Goal: Information Seeking & Learning: Learn about a topic

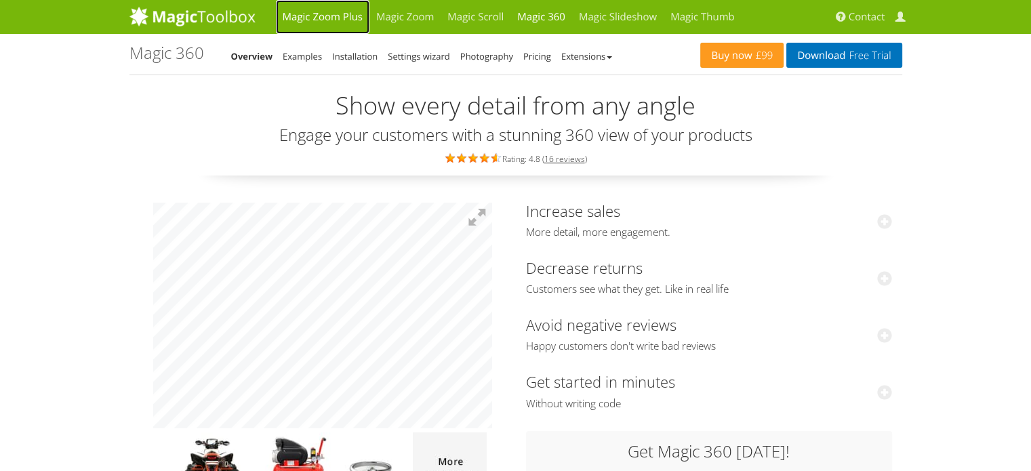
click at [347, 16] on link "Magic Zoom Plus" at bounding box center [323, 17] width 94 height 34
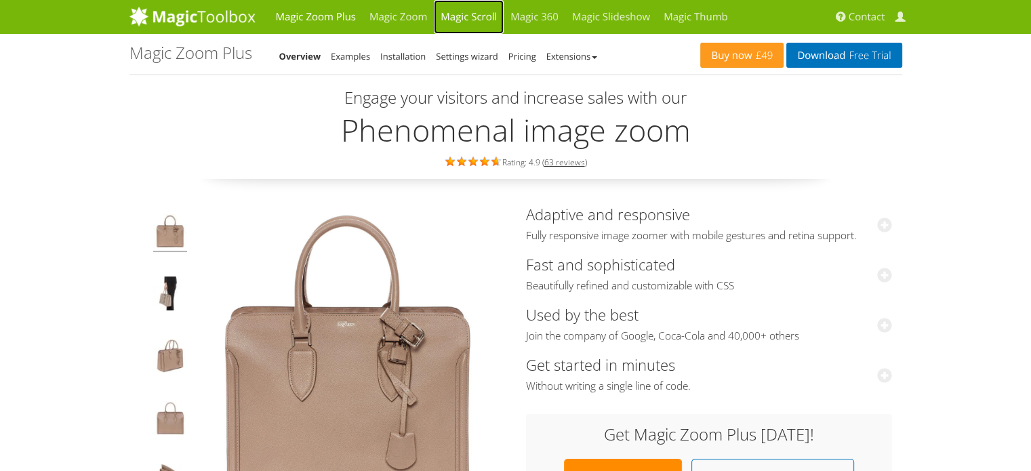
click at [472, 17] on link "Magic Scroll" at bounding box center [469, 17] width 70 height 34
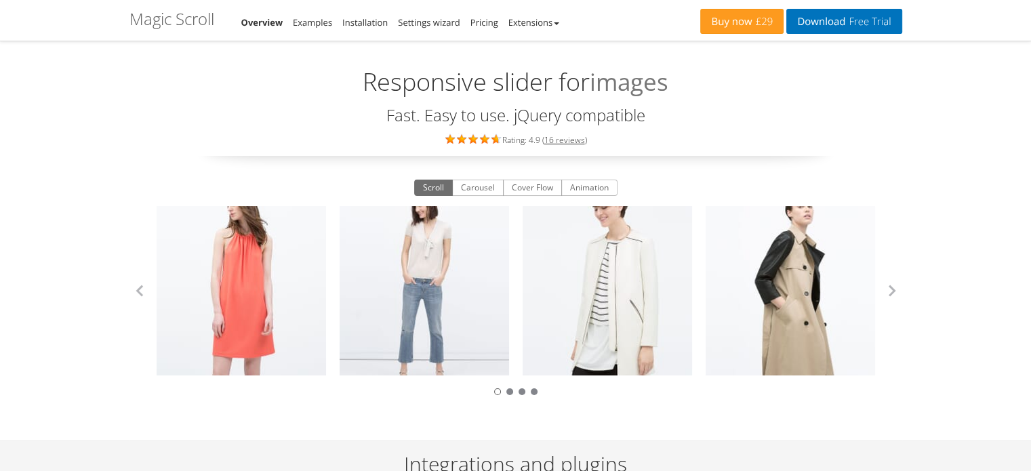
scroll to position [35, 0]
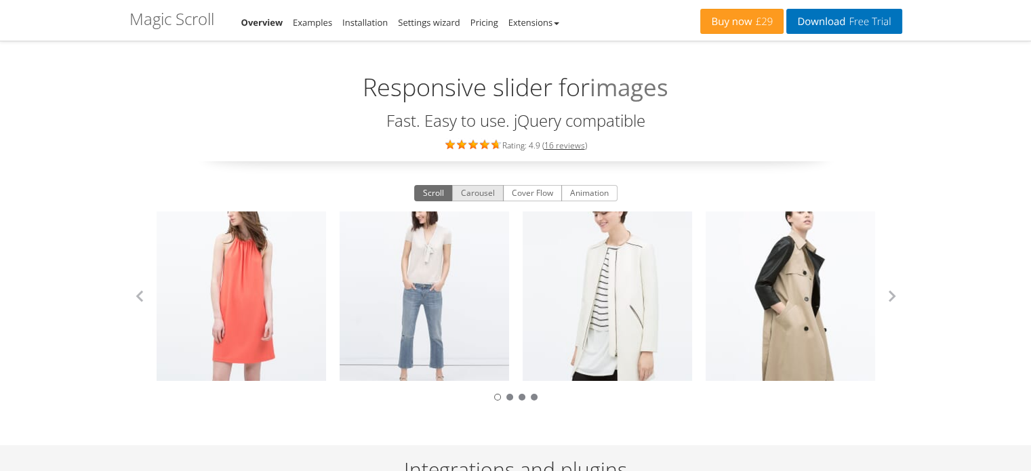
click at [491, 195] on button "Carousel" at bounding box center [478, 193] width 52 height 16
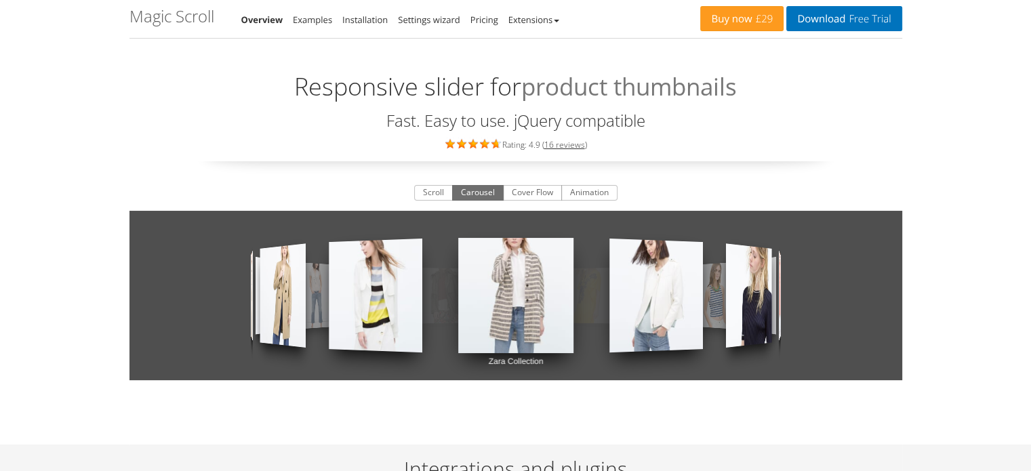
scroll to position [0, 0]
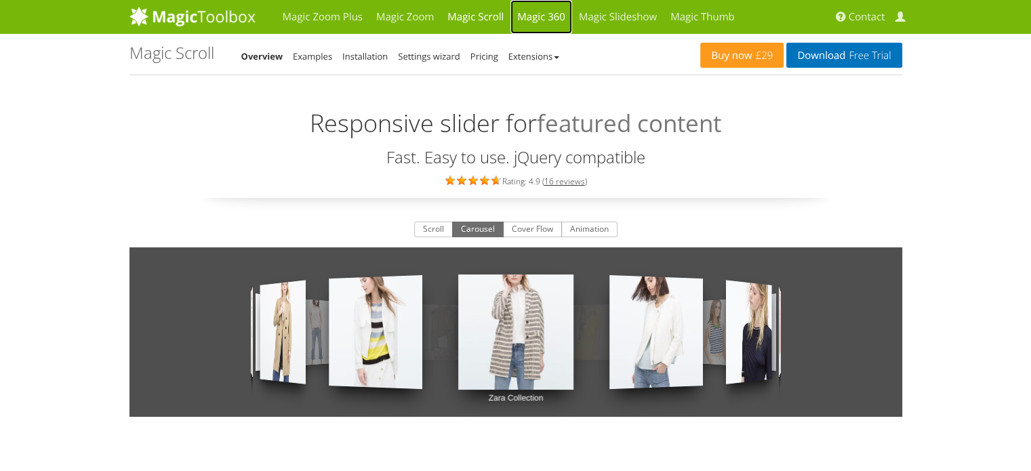
click at [546, 21] on link "Magic 360" at bounding box center [541, 17] width 62 height 34
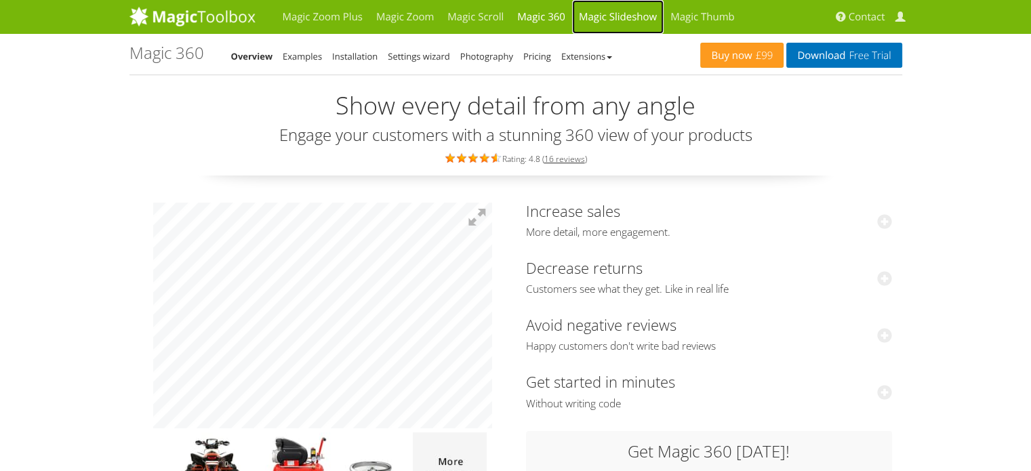
click at [610, 9] on link "Magic Slideshow" at bounding box center [618, 17] width 92 height 34
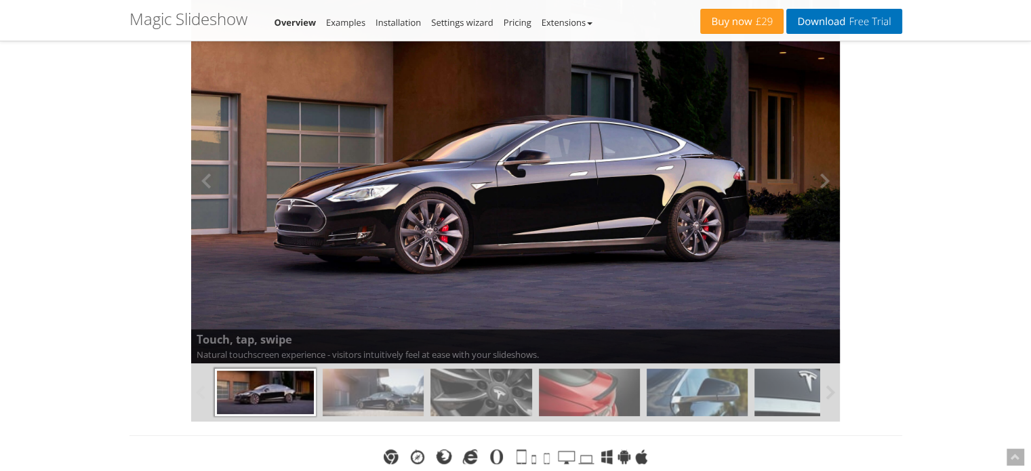
scroll to position [197, 0]
click at [819, 181] on button at bounding box center [819, 180] width 41 height 365
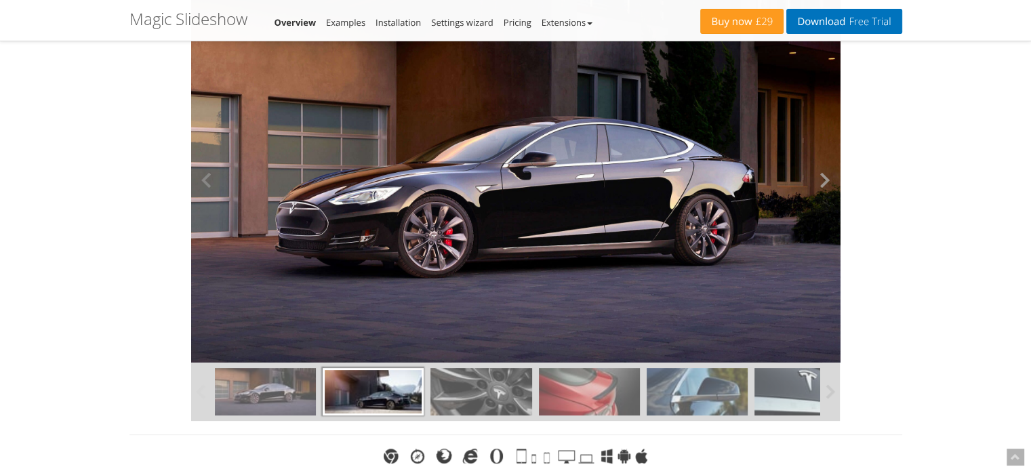
click at [819, 181] on button at bounding box center [819, 180] width 41 height 365
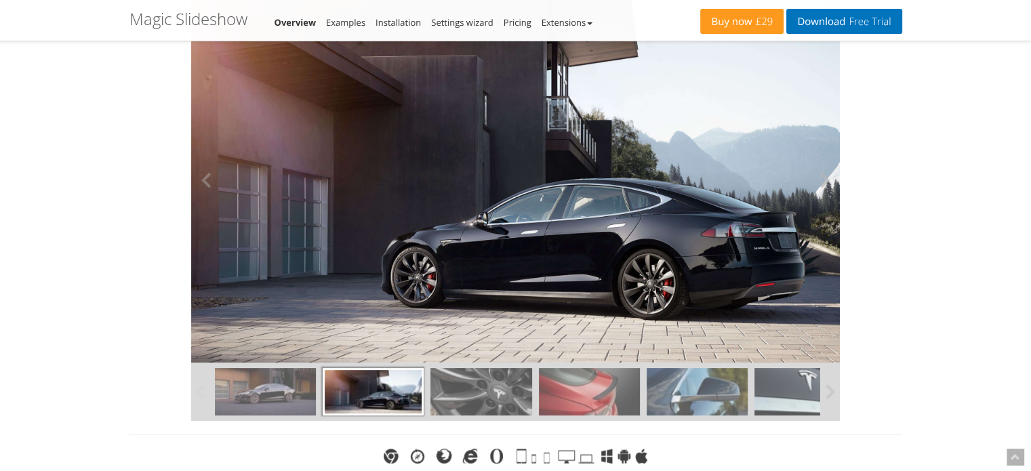
click at [819, 181] on button at bounding box center [819, 180] width 41 height 365
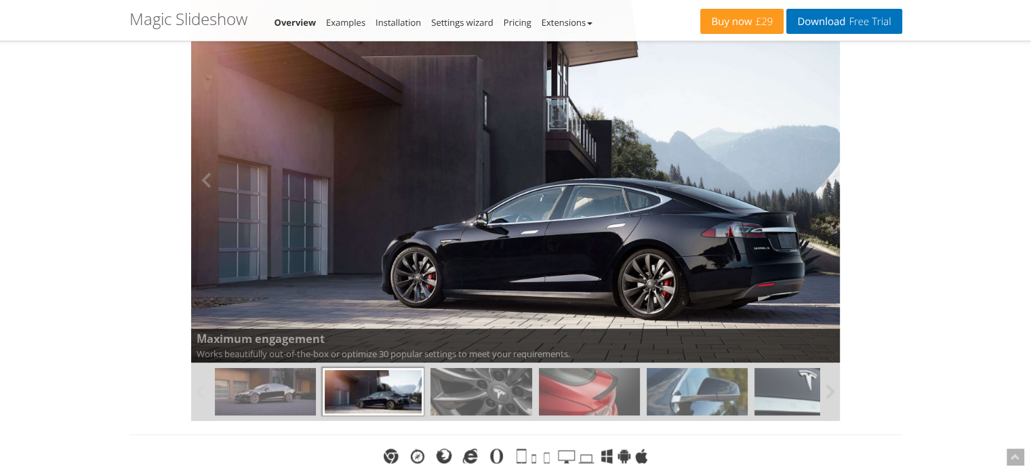
click at [813, 188] on button at bounding box center [819, 180] width 41 height 365
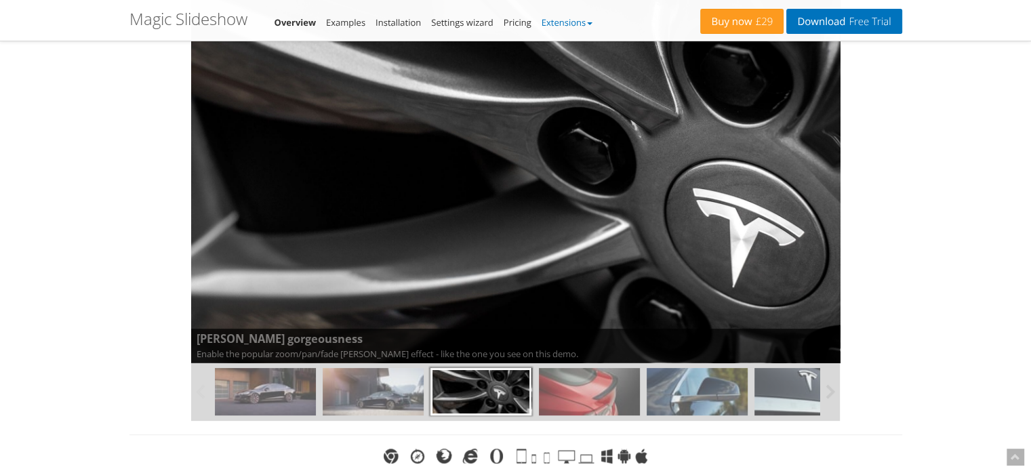
click at [557, 21] on link "Extensions" at bounding box center [567, 22] width 51 height 12
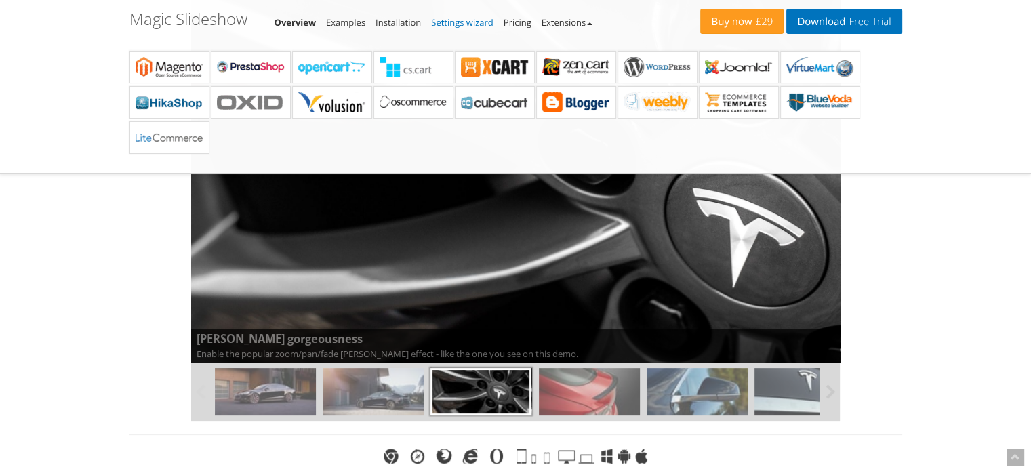
click at [466, 25] on link "Settings wizard" at bounding box center [462, 22] width 62 height 12
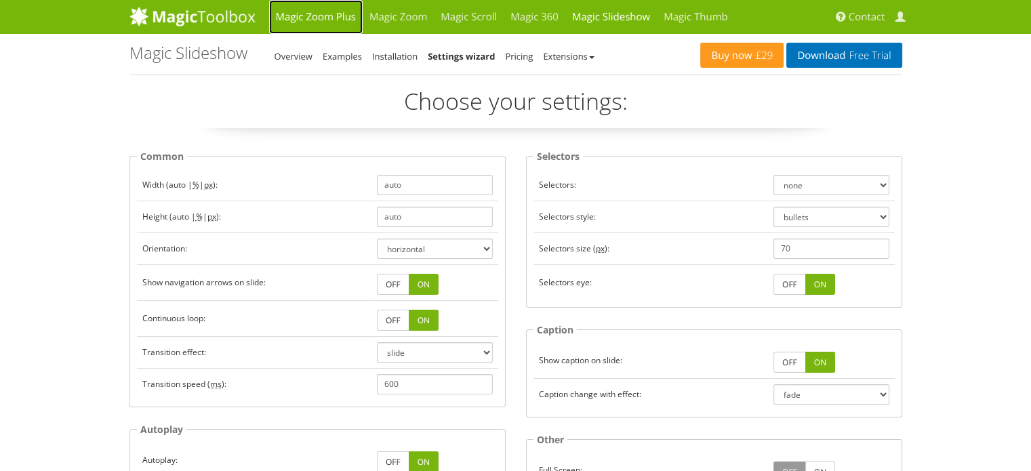
click at [338, 16] on link "Magic Zoom Plus" at bounding box center [316, 17] width 94 height 34
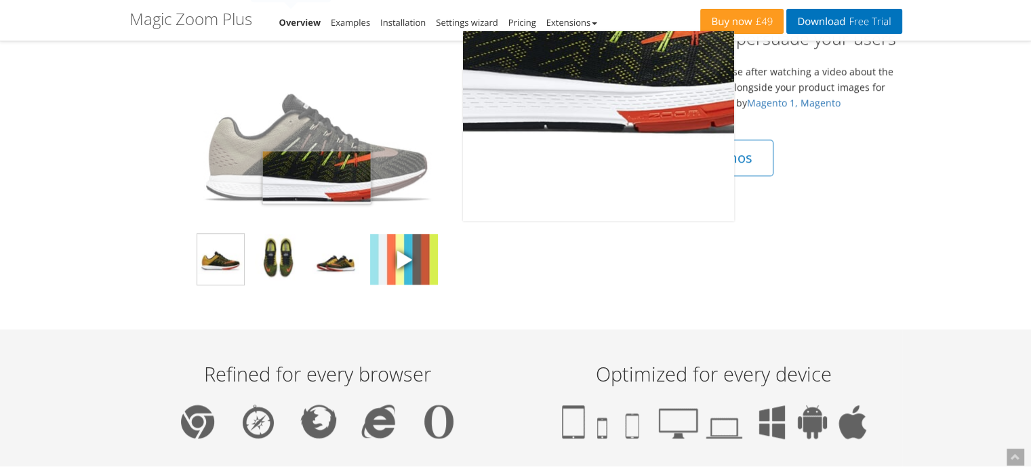
scroll to position [1117, 0]
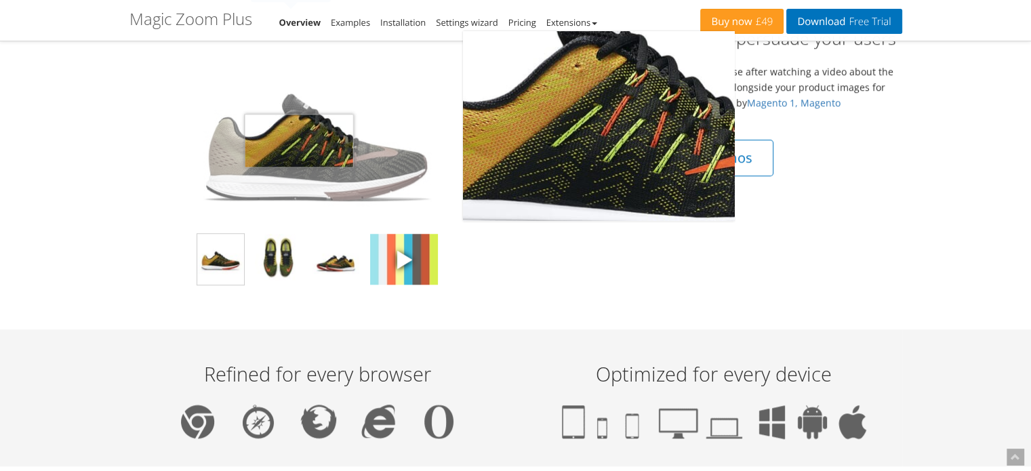
click at [299, 139] on img at bounding box center [317, 128] width 271 height 190
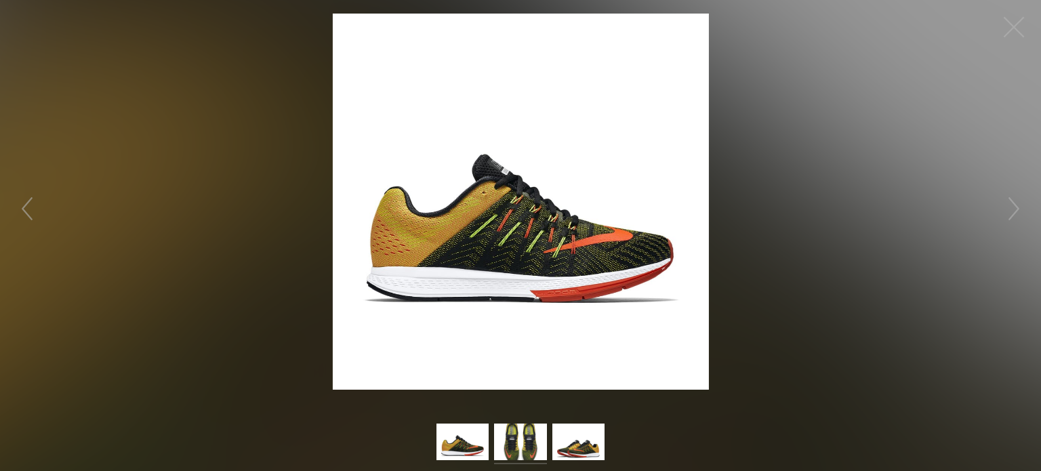
click at [510, 439] on img at bounding box center [520, 444] width 52 height 41
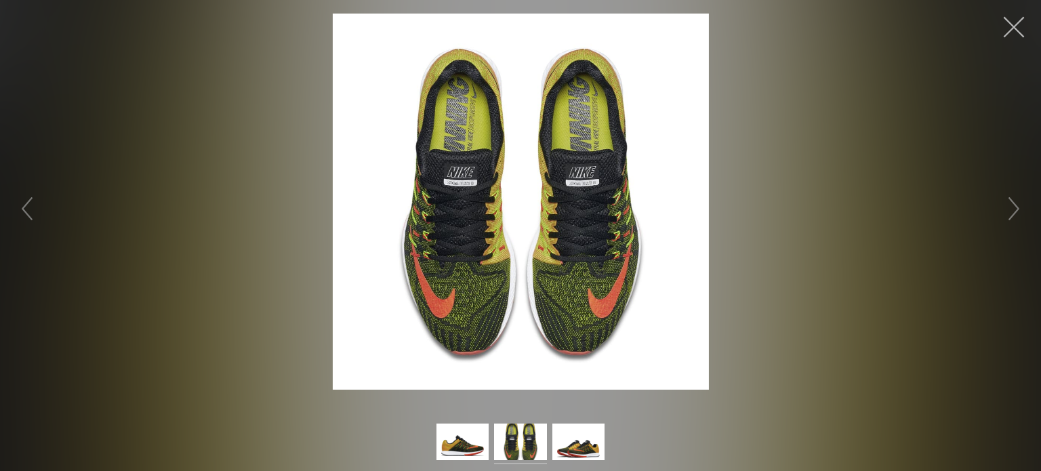
click at [1010, 28] on button "button" at bounding box center [1014, 27] width 41 height 41
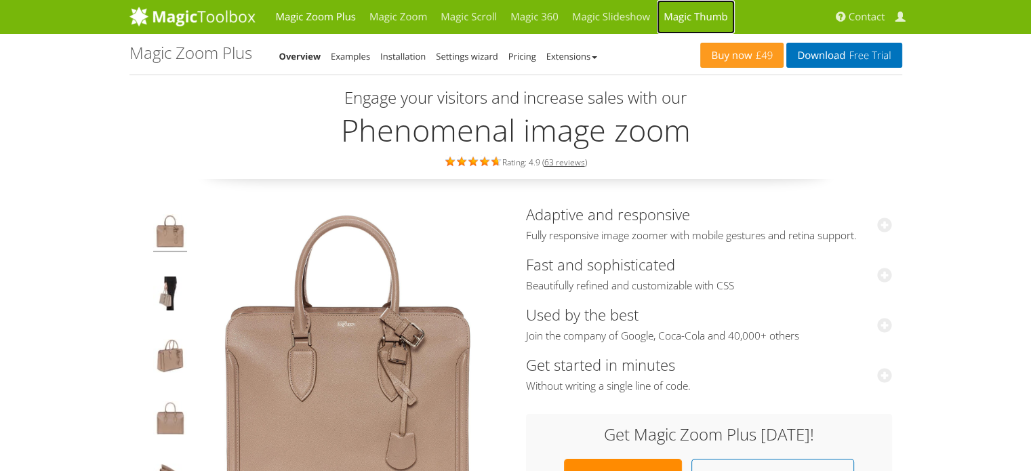
click at [683, 14] on link "Magic Thumb" at bounding box center [696, 17] width 78 height 34
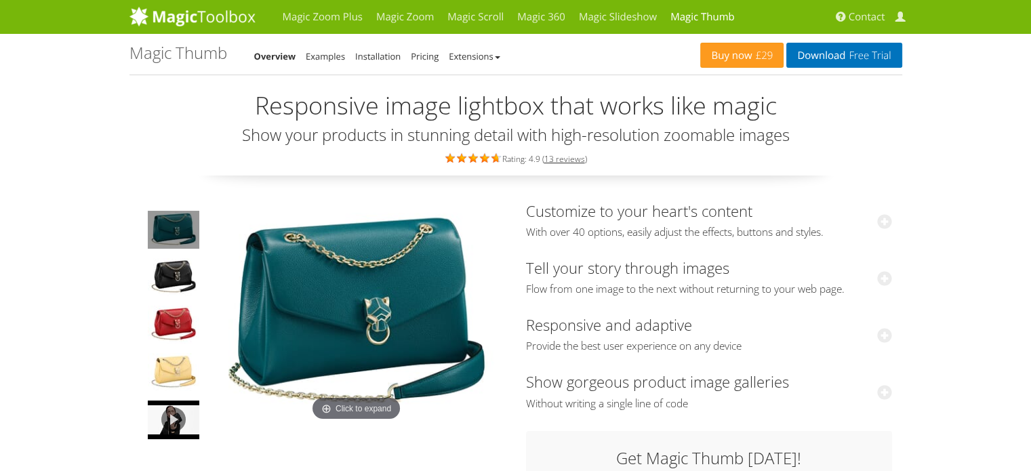
click at [324, 235] on img at bounding box center [356, 314] width 298 height 222
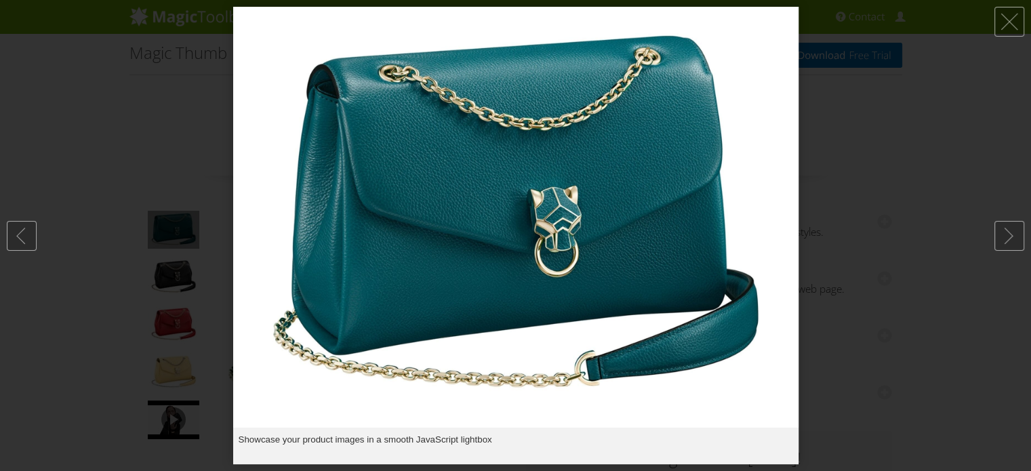
click at [820, 233] on div at bounding box center [515, 235] width 1031 height 471
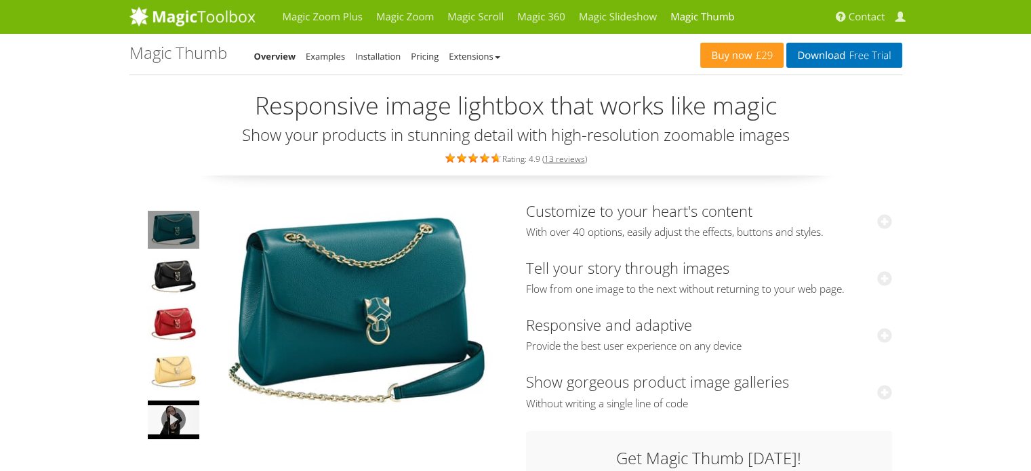
click at [308, 340] on img at bounding box center [356, 314] width 298 height 222
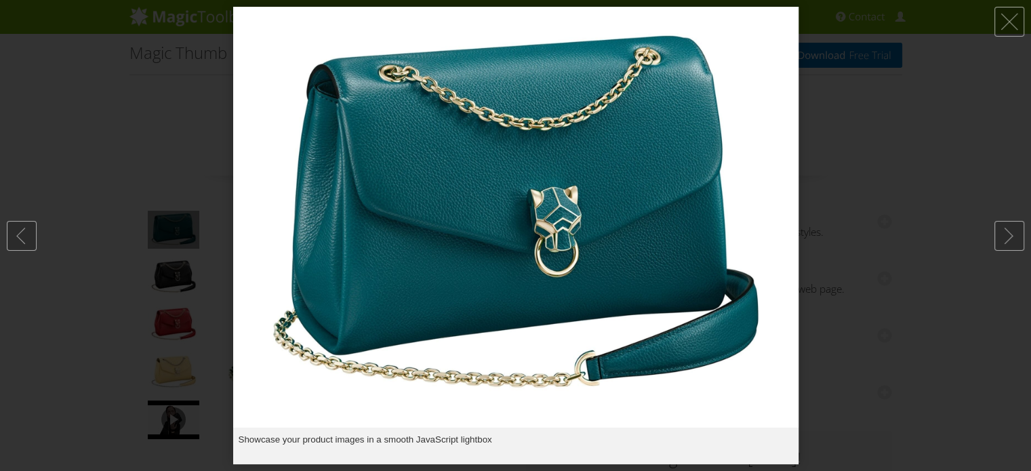
click at [887, 201] on div at bounding box center [515, 235] width 1031 height 471
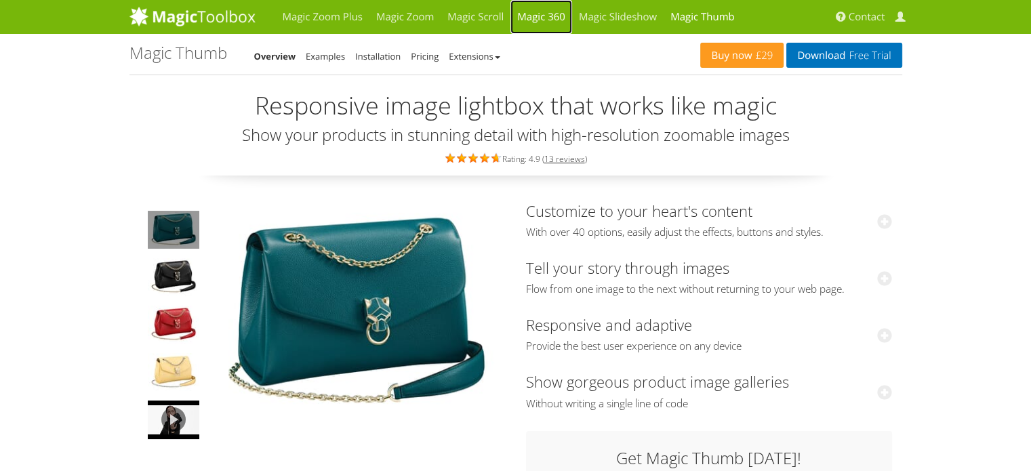
click at [542, 18] on link "Magic 360" at bounding box center [541, 17] width 62 height 34
